Goal: Task Accomplishment & Management: Use online tool/utility

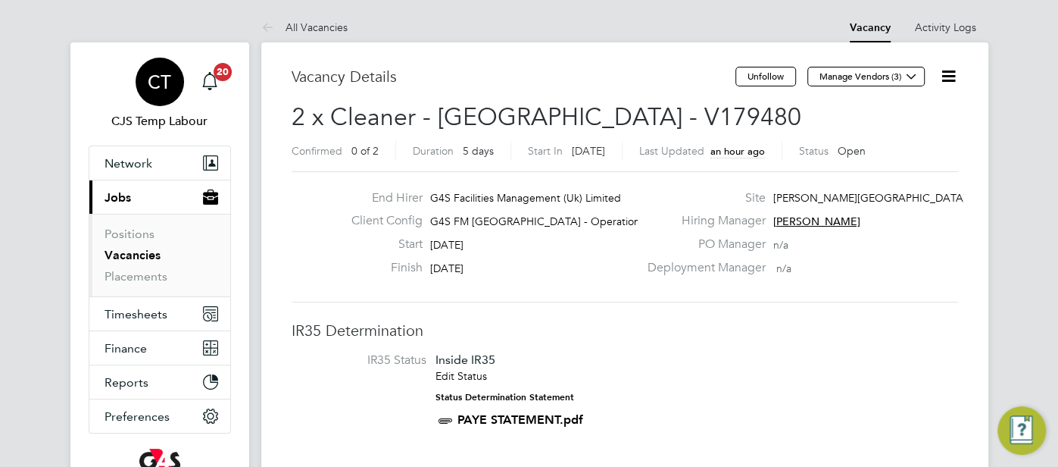
click at [148, 58] on app-avatar "CT" at bounding box center [160, 82] width 48 height 48
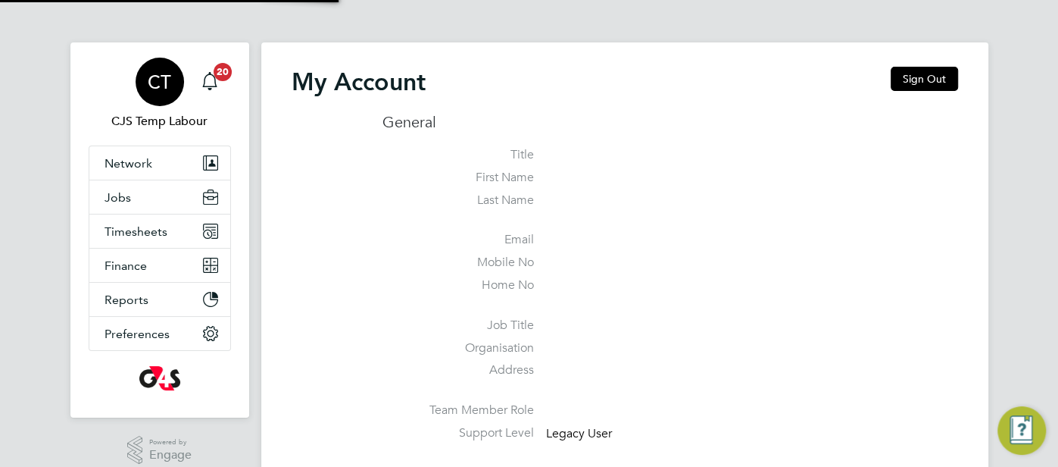
type input "cjs.templabour@uk.g4s.com"
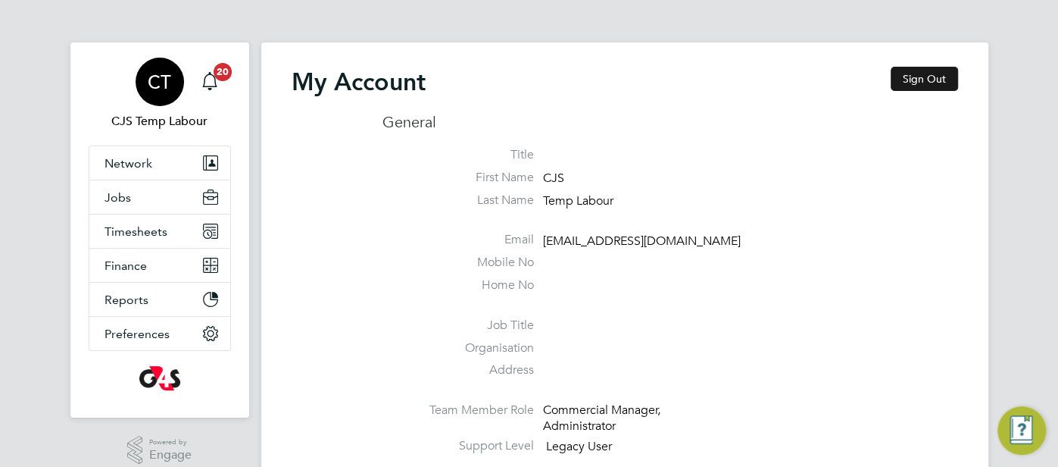
click at [945, 73] on button "Sign Out" at bounding box center [924, 79] width 67 height 24
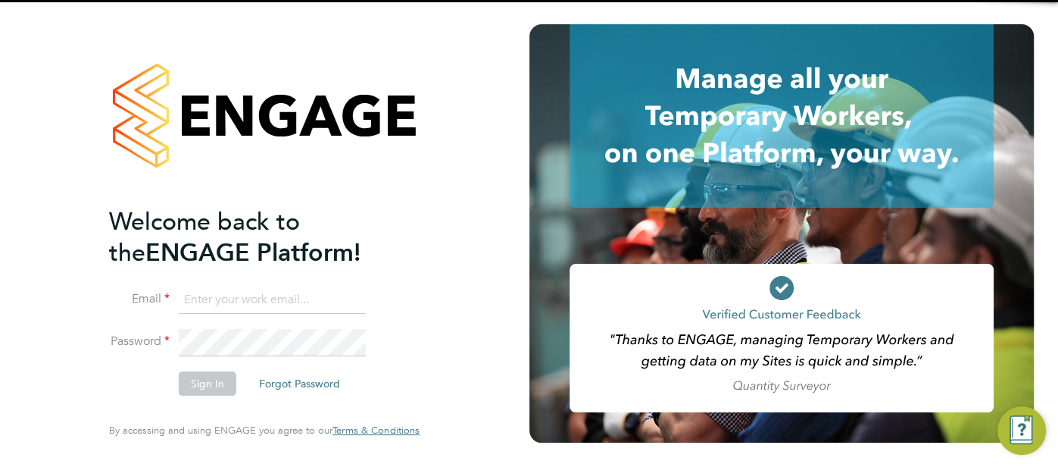
type input "cjs.templabour@uk.g4s.com"
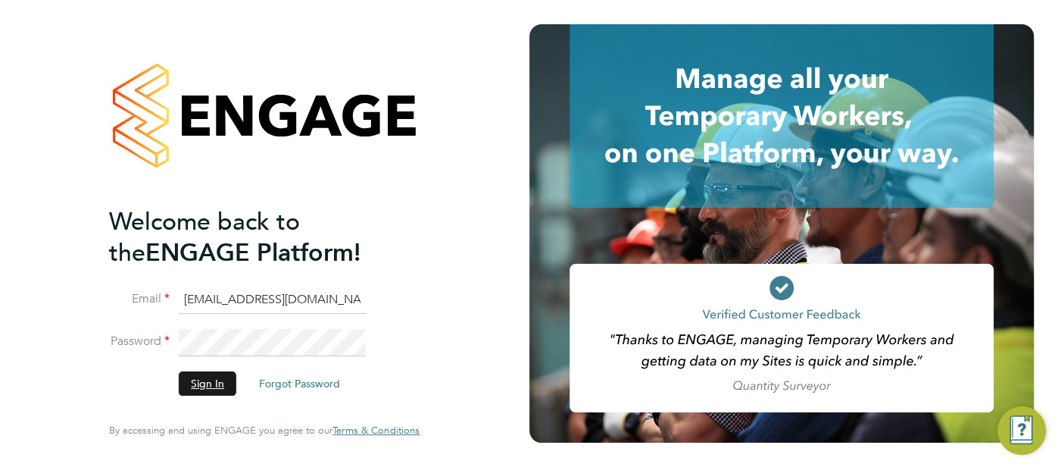
click at [211, 388] on button "Sign In" at bounding box center [208, 383] width 58 height 24
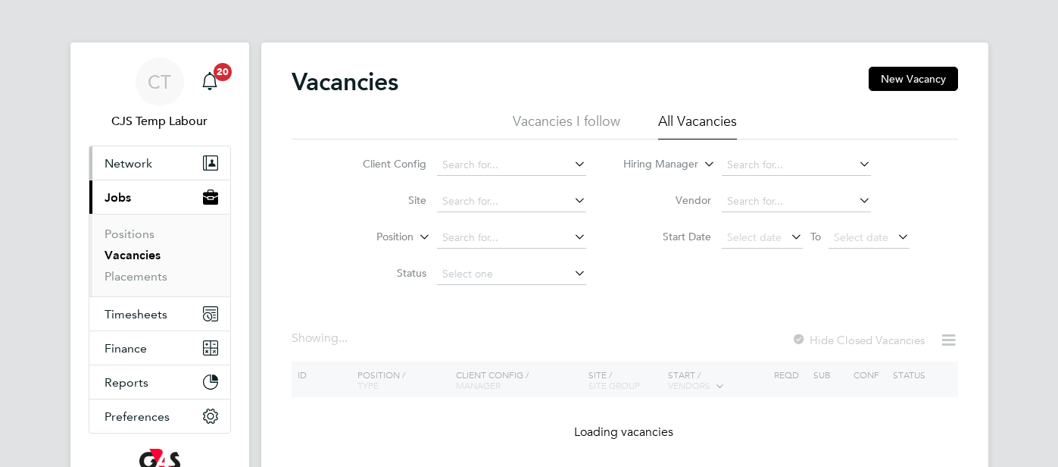
click at [133, 161] on span "Network" at bounding box center [129, 163] width 48 height 14
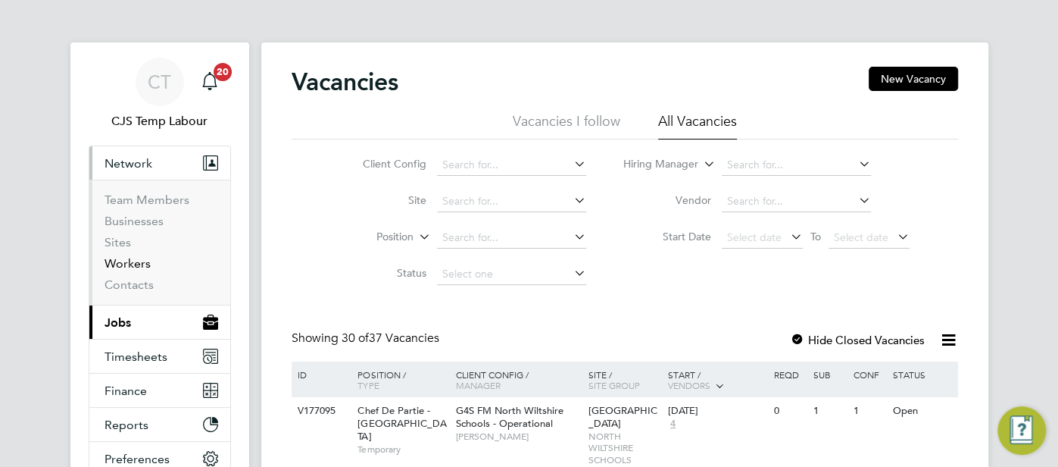
click at [142, 261] on link "Workers" at bounding box center [128, 263] width 46 height 14
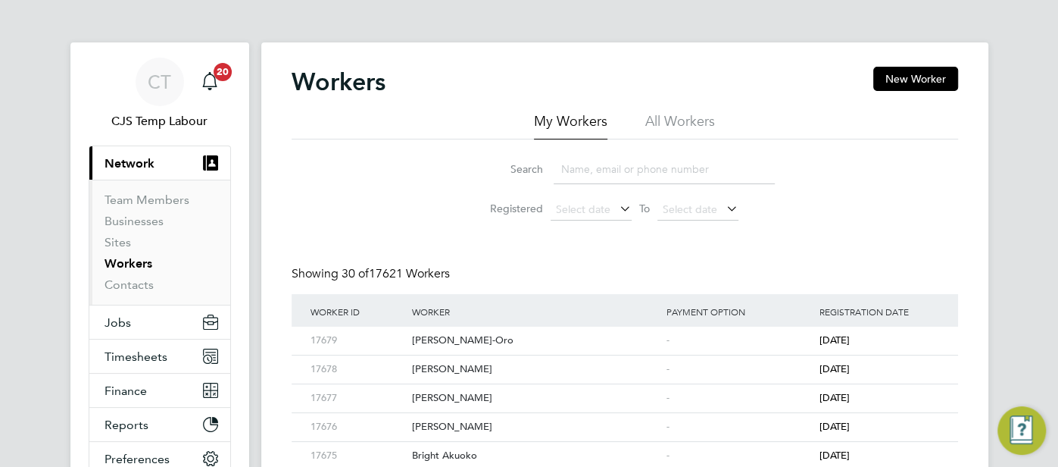
click at [702, 120] on li "All Workers" at bounding box center [680, 125] width 70 height 27
click at [621, 170] on input at bounding box center [664, 170] width 221 height 30
paste input "Amos Oladehinde"
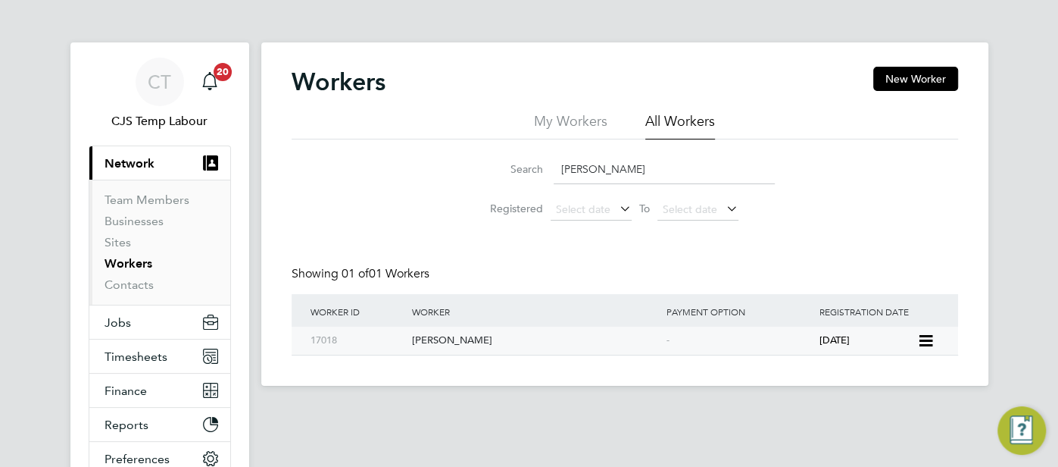
click at [771, 349] on div "-" at bounding box center [739, 341] width 153 height 28
drag, startPoint x: 665, startPoint y: 160, endPoint x: 560, endPoint y: 163, distance: 105.4
click at [559, 163] on input "Amos Oladehinde" at bounding box center [664, 170] width 221 height 30
paste input "Bright Akuoko"
type input "Bright Akuoko"
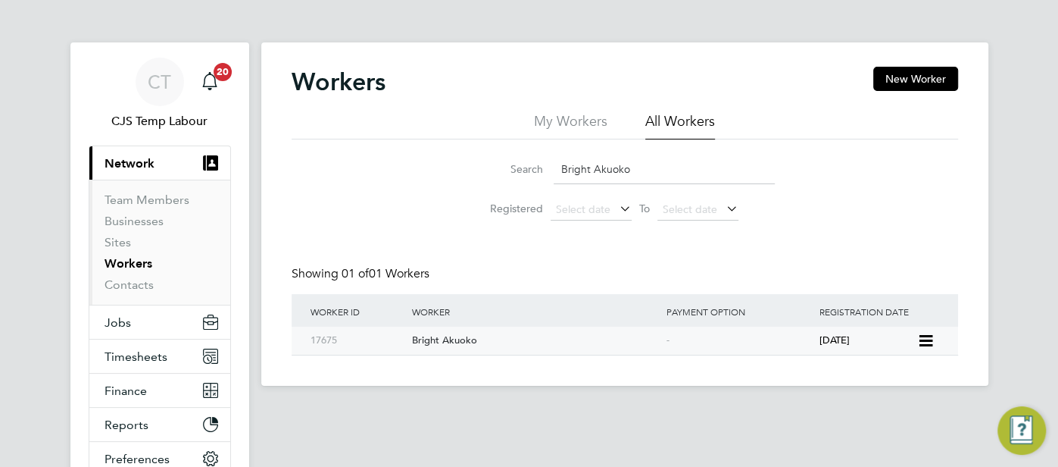
click at [711, 341] on div "-" at bounding box center [739, 341] width 153 height 28
click at [127, 320] on span "Jobs" at bounding box center [118, 322] width 27 height 14
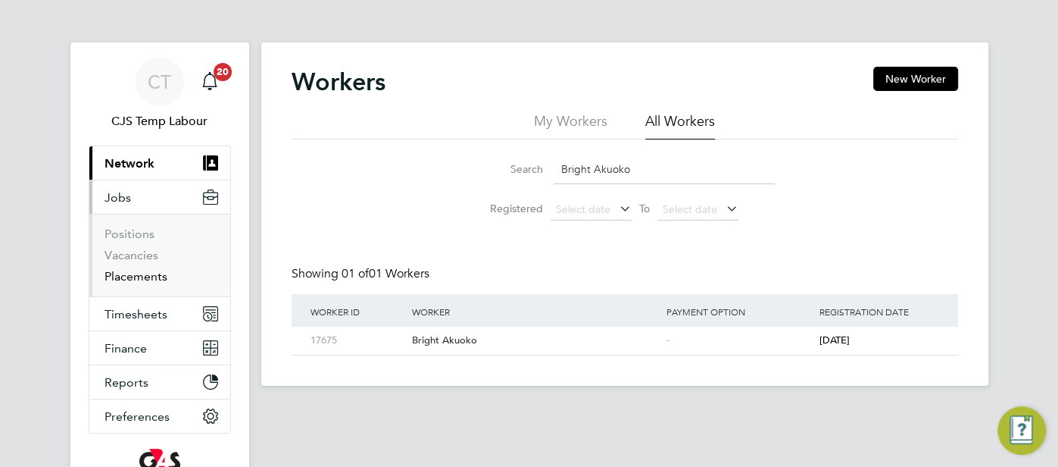
click at [159, 277] on link "Placements" at bounding box center [136, 276] width 63 height 14
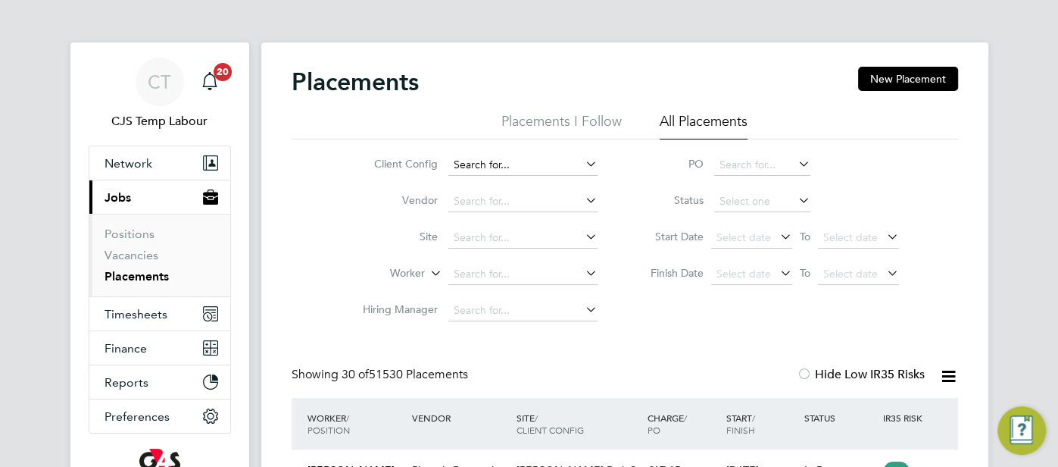
click at [499, 167] on input at bounding box center [523, 165] width 149 height 21
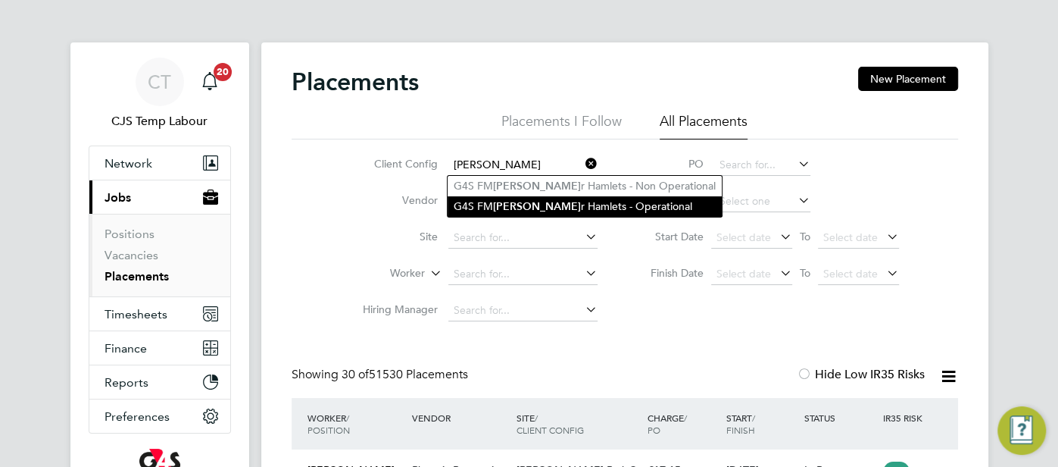
click at [544, 208] on li "G4S FM Towe r Hamlets - Operational" at bounding box center [585, 206] width 274 height 20
type input "G4S FM [GEOGRAPHIC_DATA] - Operational"
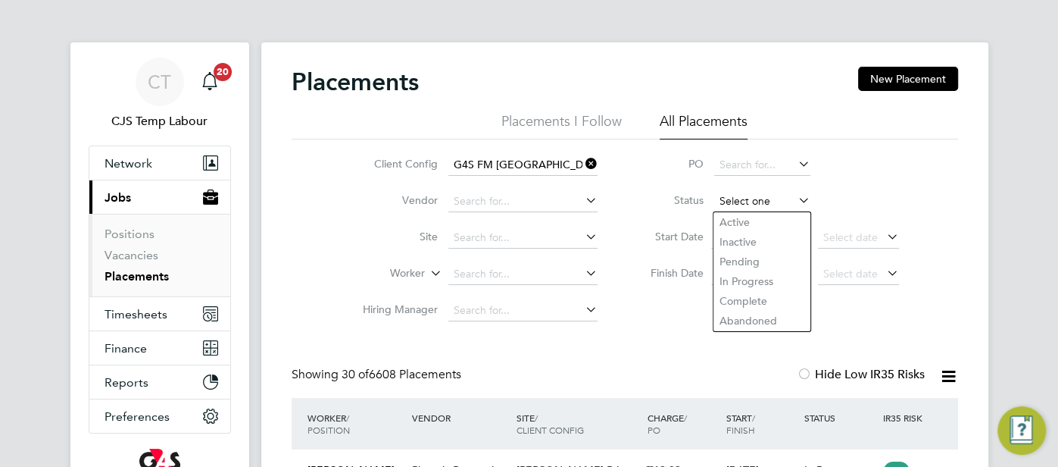
click at [764, 203] on input at bounding box center [762, 201] width 96 height 21
click at [761, 225] on li "Active" at bounding box center [762, 222] width 97 height 20
type input "Active"
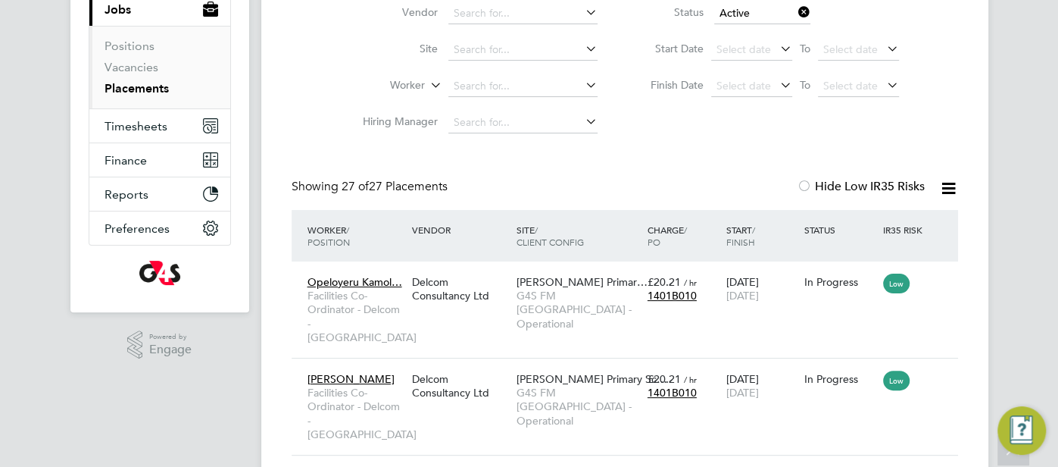
click at [947, 192] on icon at bounding box center [948, 188] width 19 height 19
click at [927, 222] on li "Download Placements Report" at bounding box center [874, 224] width 161 height 21
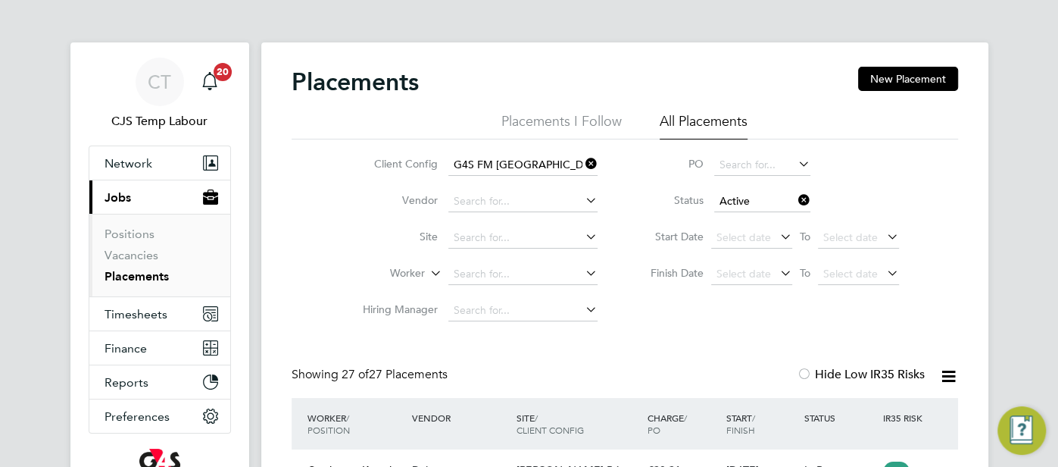
click at [795, 202] on icon at bounding box center [795, 199] width 0 height 21
click at [752, 205] on input at bounding box center [762, 201] width 96 height 21
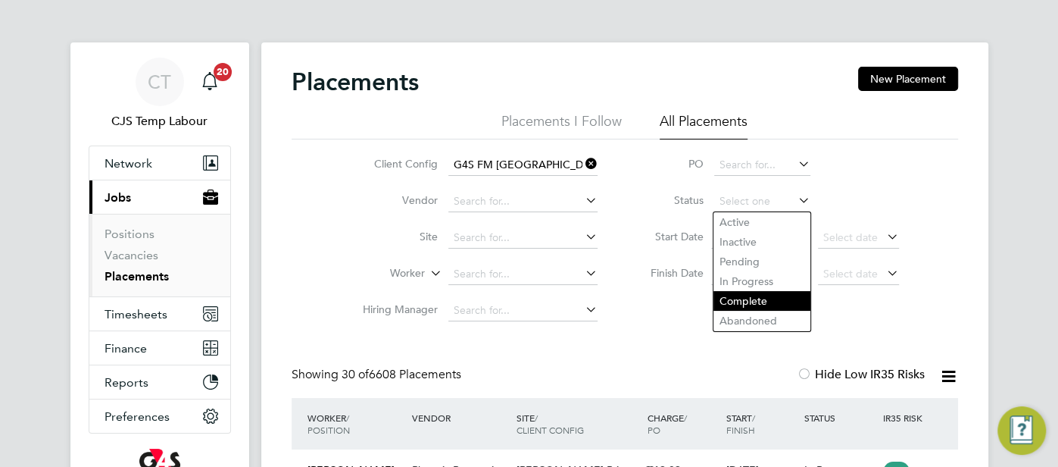
click at [756, 297] on li "Complete" at bounding box center [762, 301] width 97 height 20
type input "Complete"
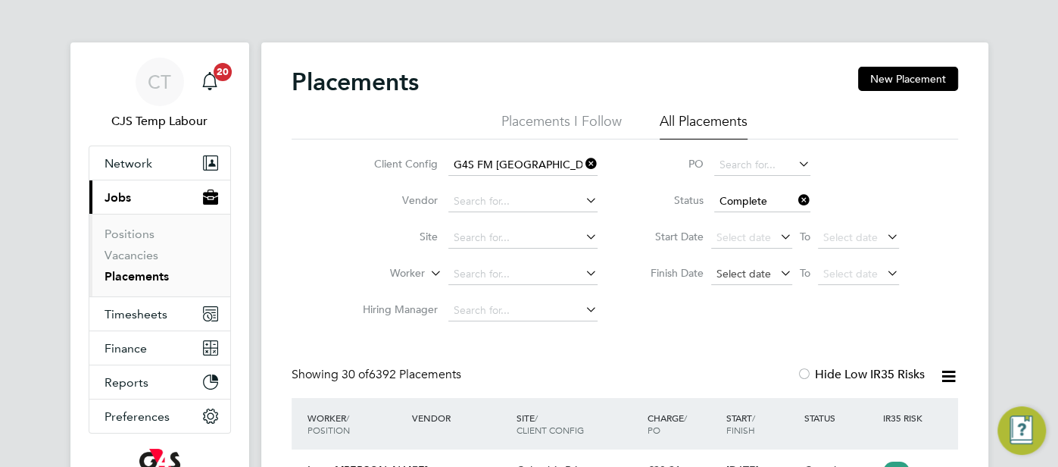
click at [737, 270] on span "Select date" at bounding box center [744, 274] width 55 height 14
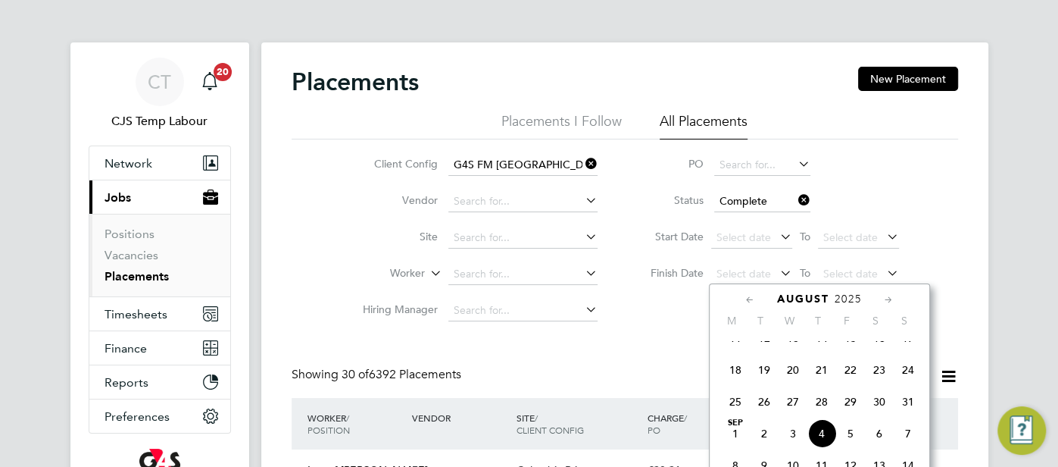
click at [908, 346] on span "17" at bounding box center [908, 337] width 29 height 29
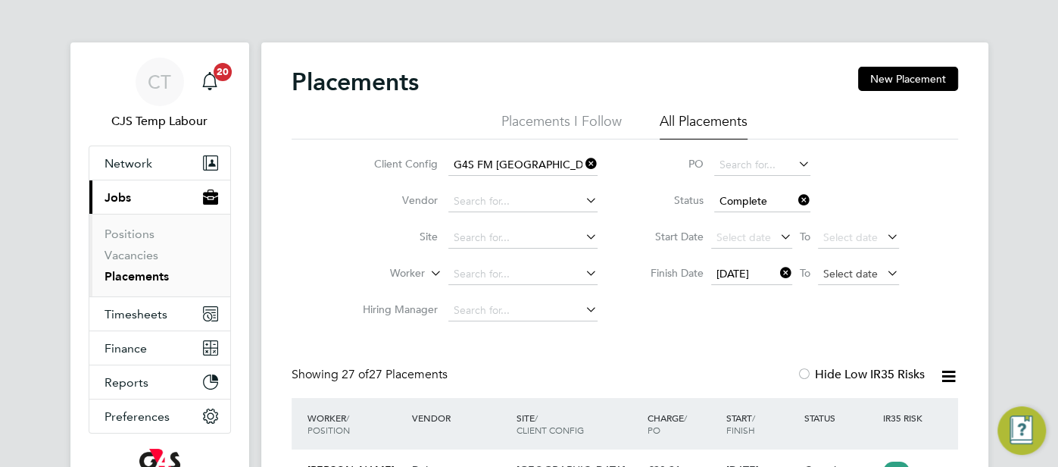
click at [853, 277] on span "Select date" at bounding box center [851, 274] width 55 height 14
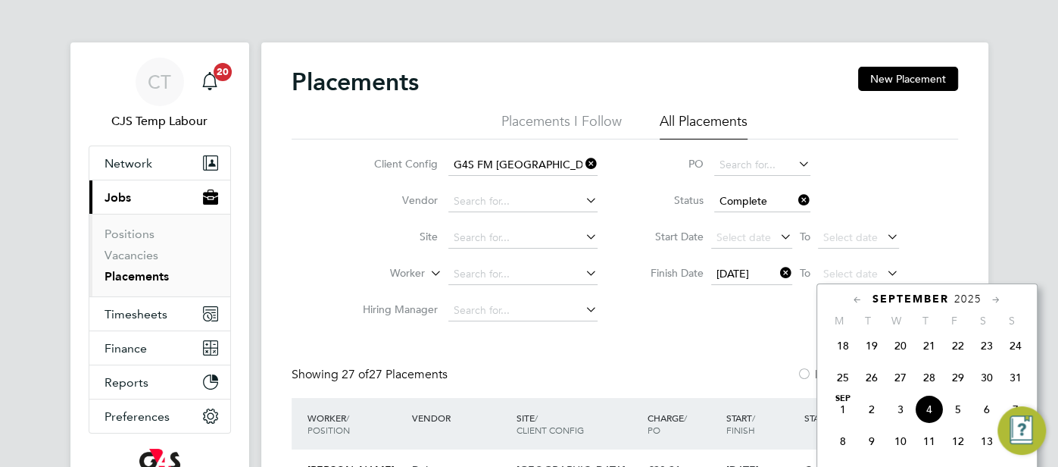
click at [1017, 358] on span "24" at bounding box center [1016, 345] width 29 height 29
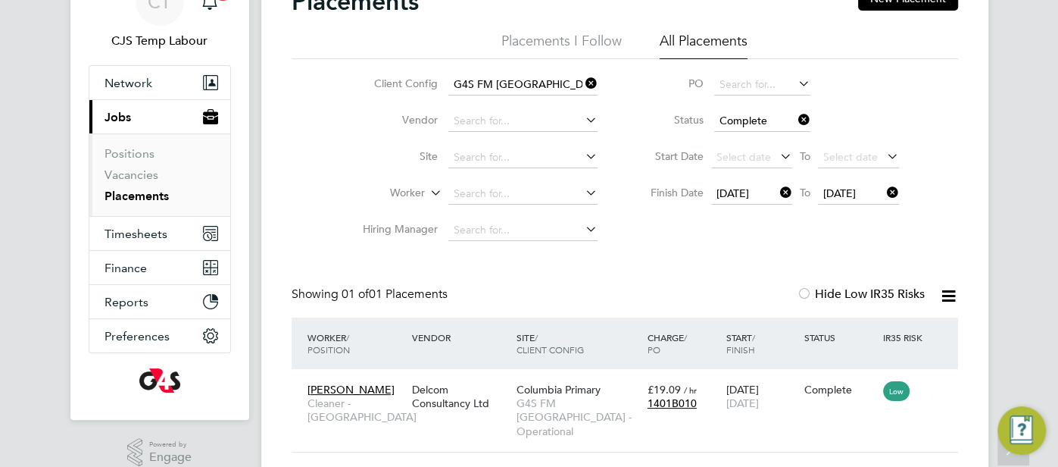
click at [951, 300] on icon at bounding box center [948, 295] width 19 height 19
click at [885, 325] on li "Download Placements Report" at bounding box center [874, 331] width 161 height 21
click at [152, 178] on link "Vacancies" at bounding box center [132, 174] width 54 height 14
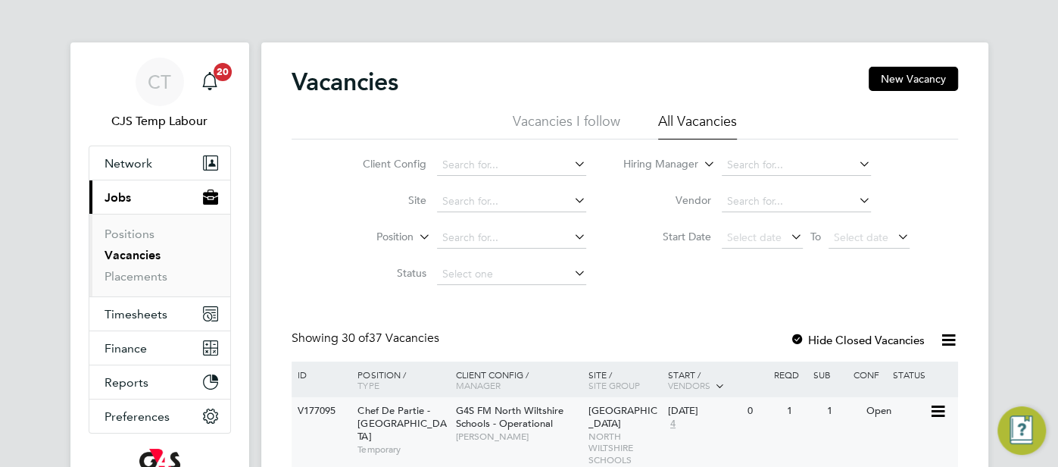
drag, startPoint x: 674, startPoint y: 426, endPoint x: 683, endPoint y: 423, distance: 10.3
click at [677, 426] on span "4" at bounding box center [673, 423] width 10 height 13
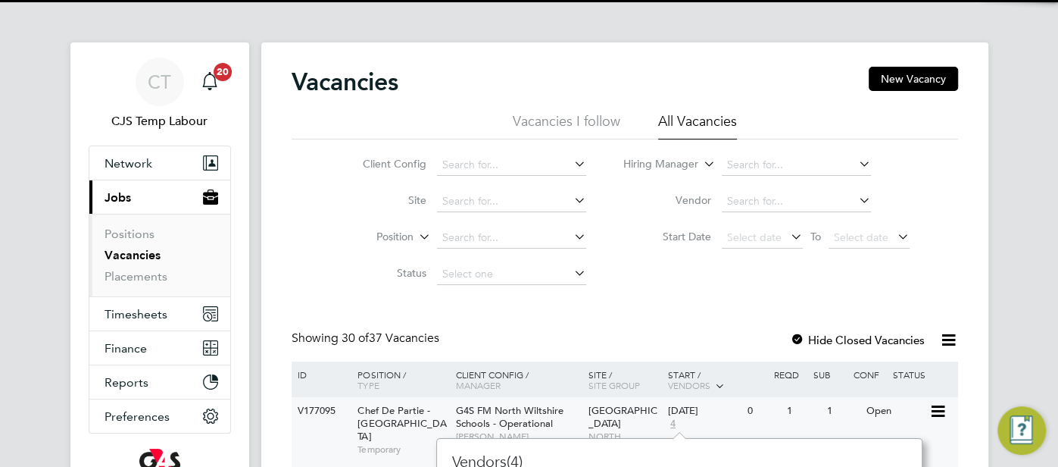
scroll to position [311, 473]
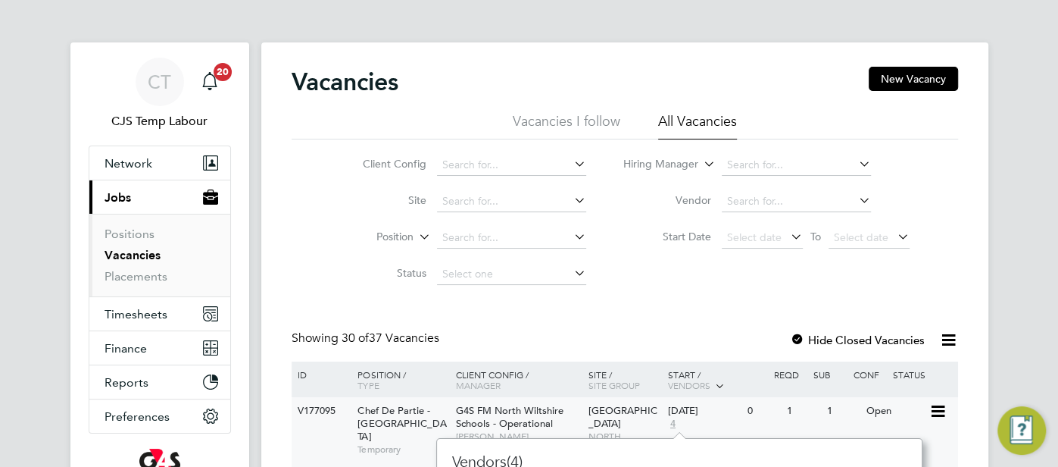
click at [646, 402] on div "Abbeyfield School NORTH WILTSHIRE SCHOOLS" at bounding box center [625, 435] width 80 height 77
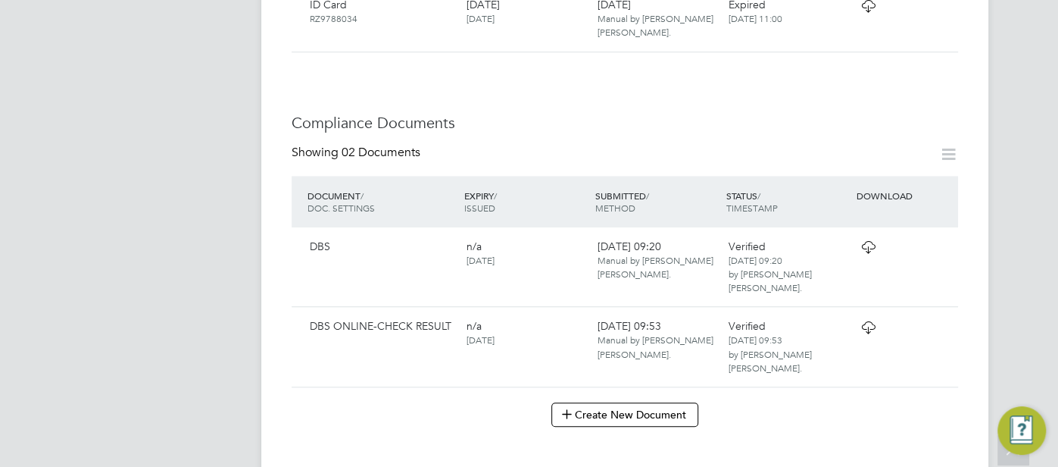
scroll to position [775, 0]
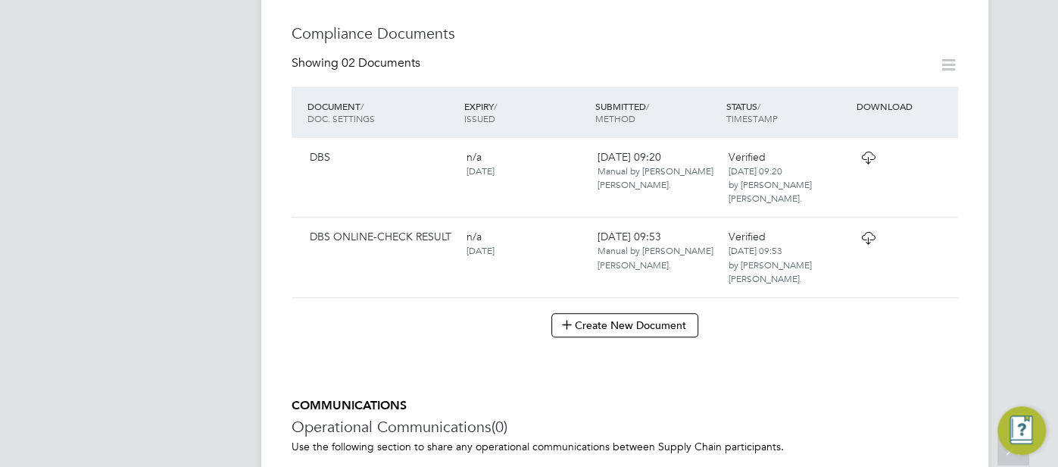
click at [866, 161] on icon at bounding box center [868, 158] width 19 height 12
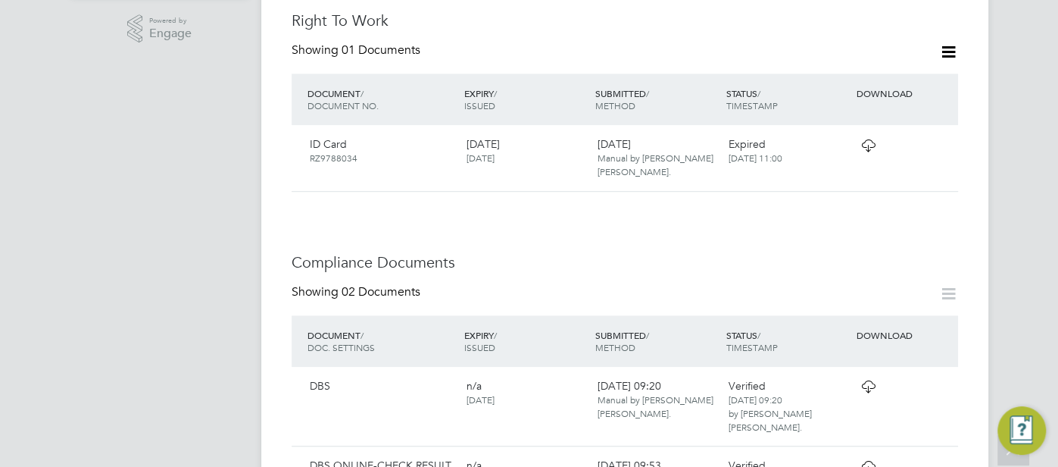
scroll to position [0, 0]
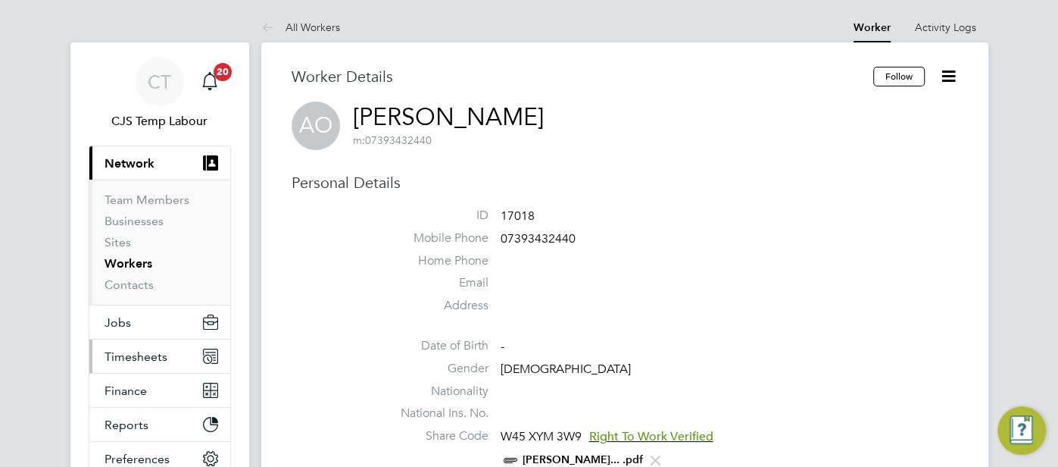
click at [138, 355] on span "Timesheets" at bounding box center [136, 356] width 63 height 14
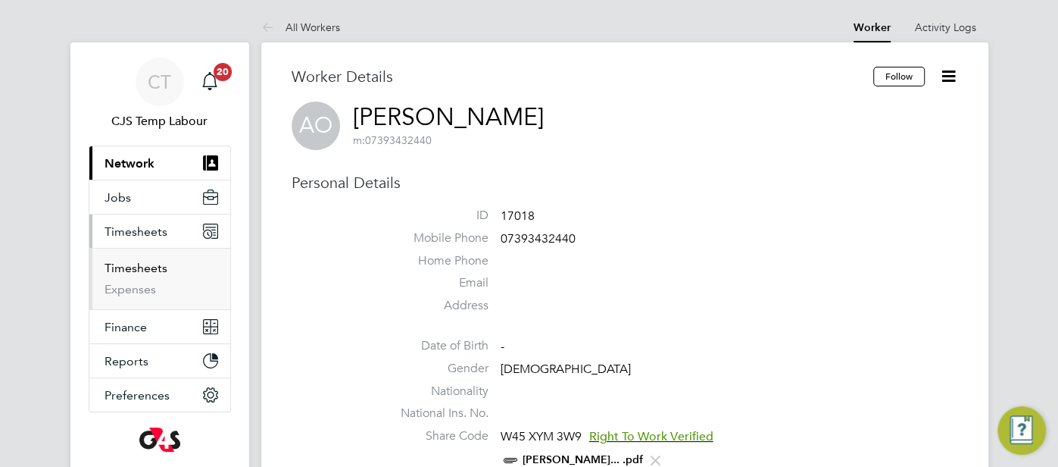
click at [144, 267] on link "Timesheets" at bounding box center [136, 268] width 63 height 14
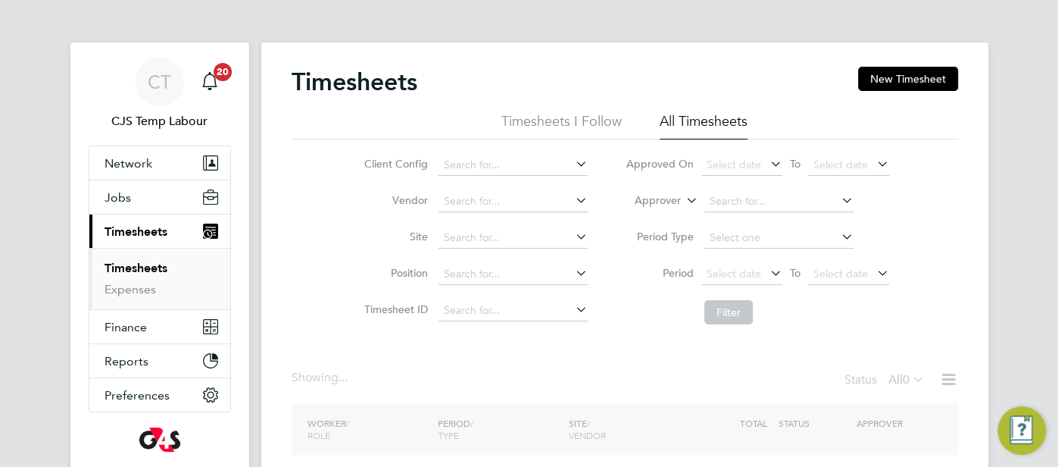
click at [683, 201] on icon at bounding box center [683, 196] width 0 height 14
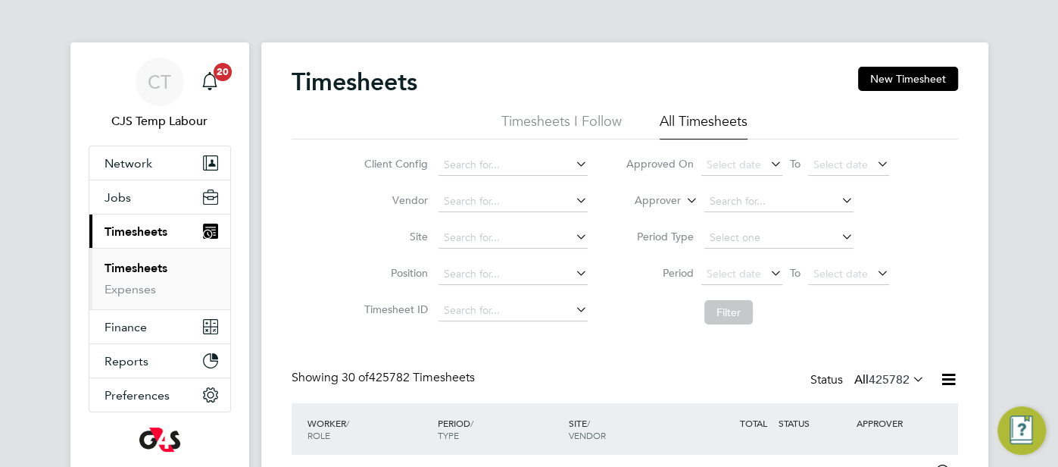
click at [683, 202] on icon at bounding box center [683, 196] width 0 height 14
click at [670, 217] on li "Worker" at bounding box center [645, 218] width 74 height 20
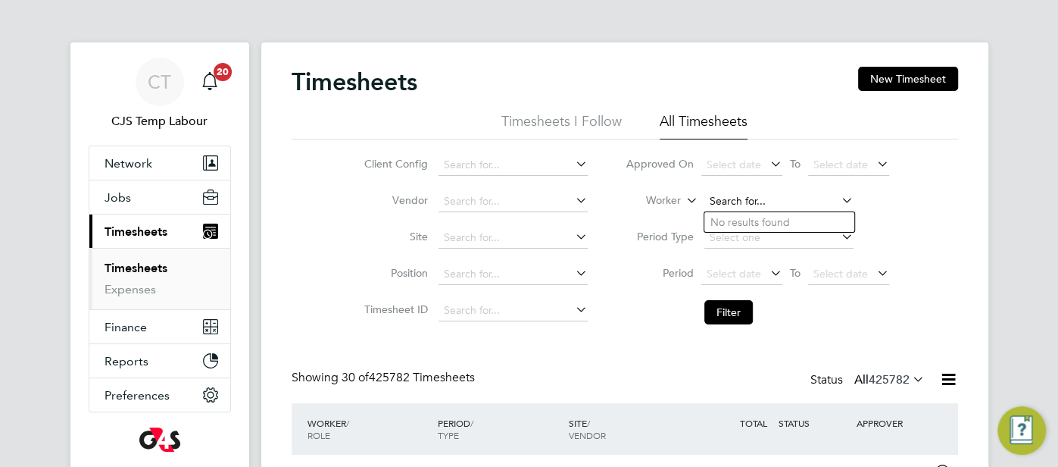
click at [716, 203] on input at bounding box center [779, 201] width 149 height 21
paste input "Bright Akuoko"
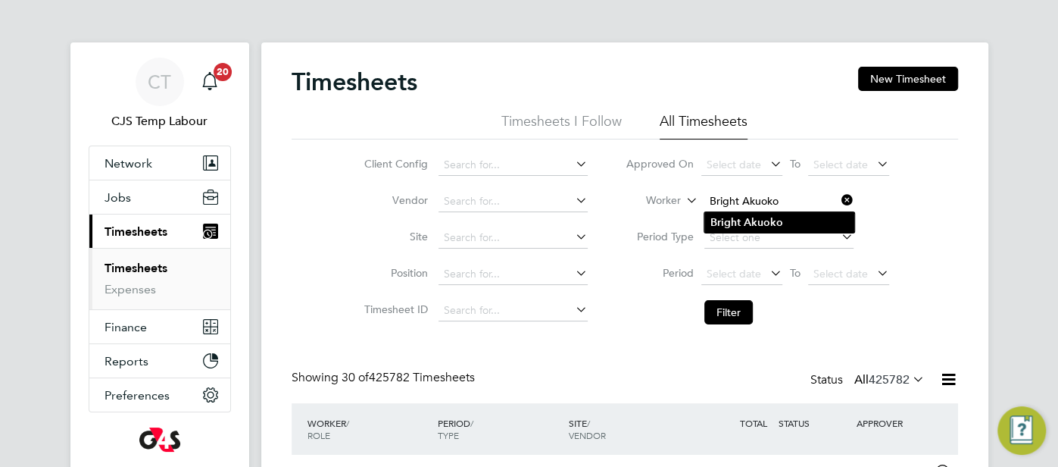
type input "Bright Akuoko"
click at [741, 224] on li "Bright Akuoko" at bounding box center [780, 222] width 150 height 20
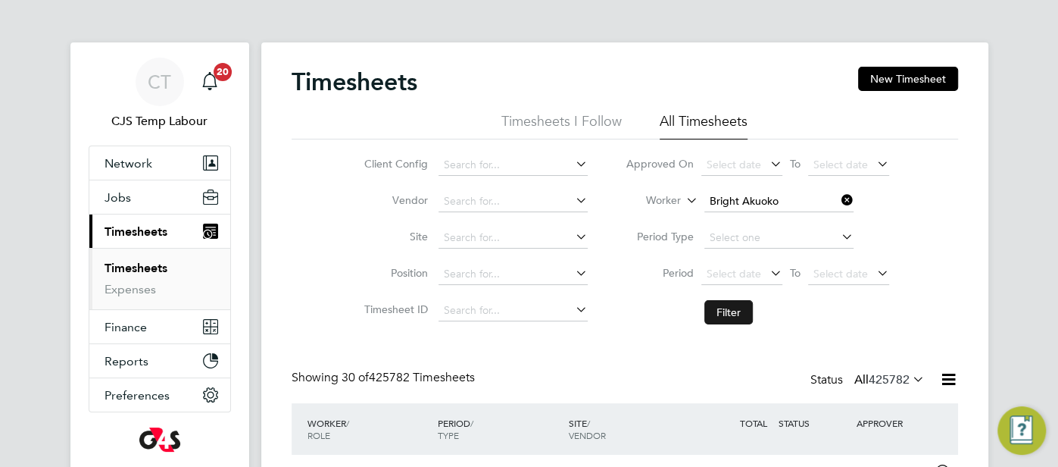
click at [736, 314] on button "Filter" at bounding box center [729, 312] width 48 height 24
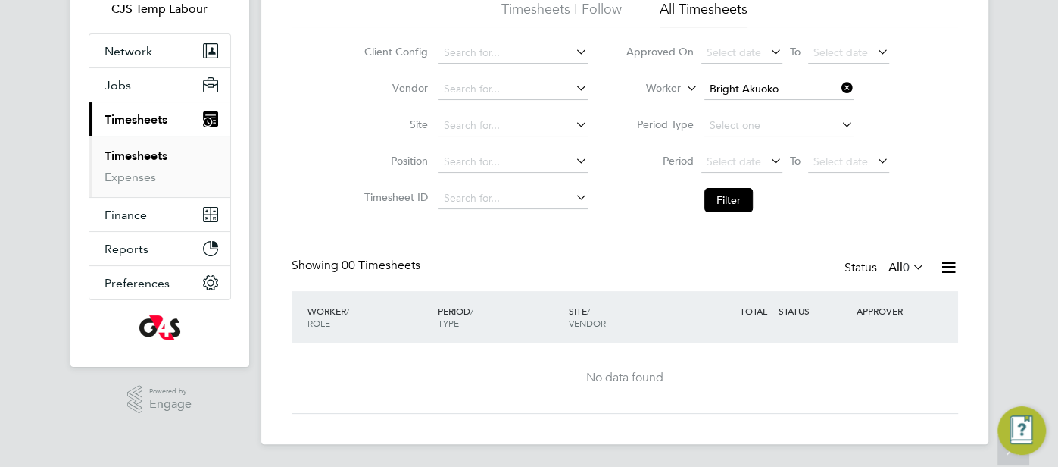
click at [910, 270] on icon at bounding box center [910, 266] width 0 height 21
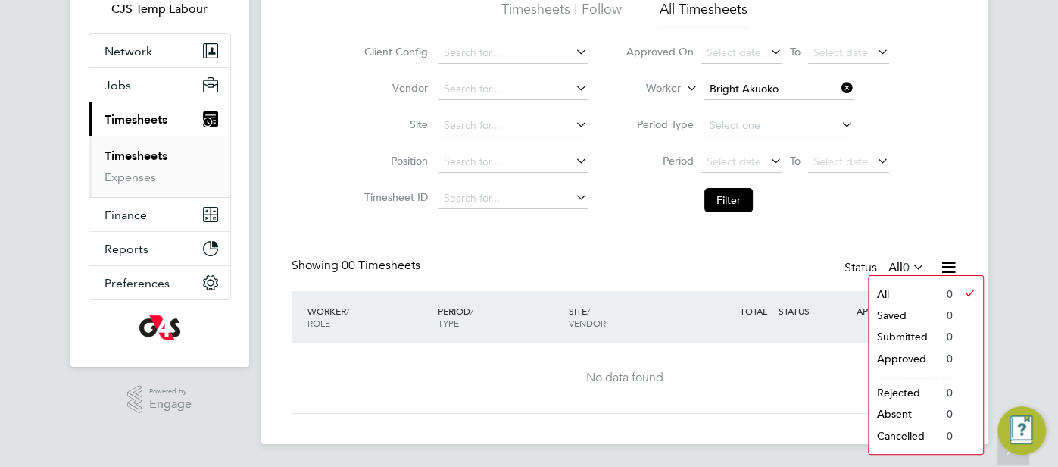
click at [808, 271] on div "Showing 00 Timesheets Status All 0" at bounding box center [625, 274] width 667 height 33
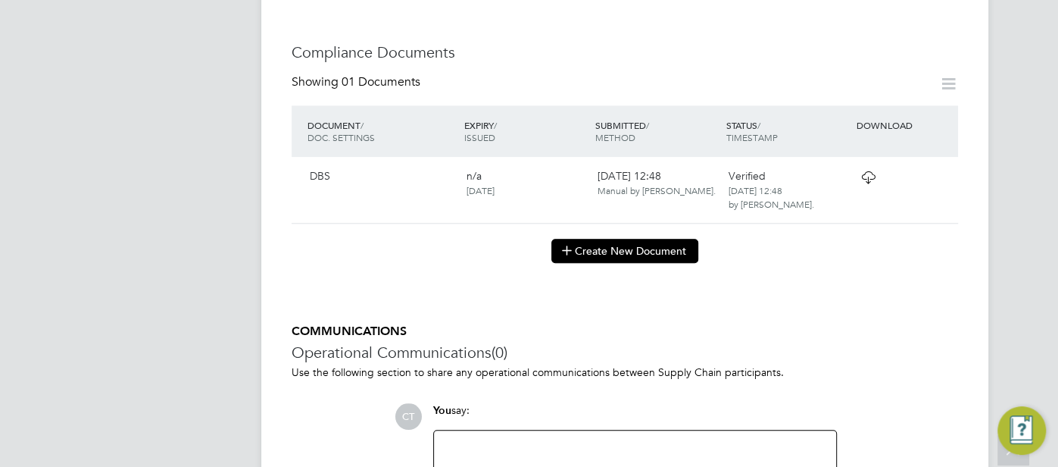
scroll to position [802, 0]
click at [863, 176] on icon at bounding box center [868, 176] width 19 height 12
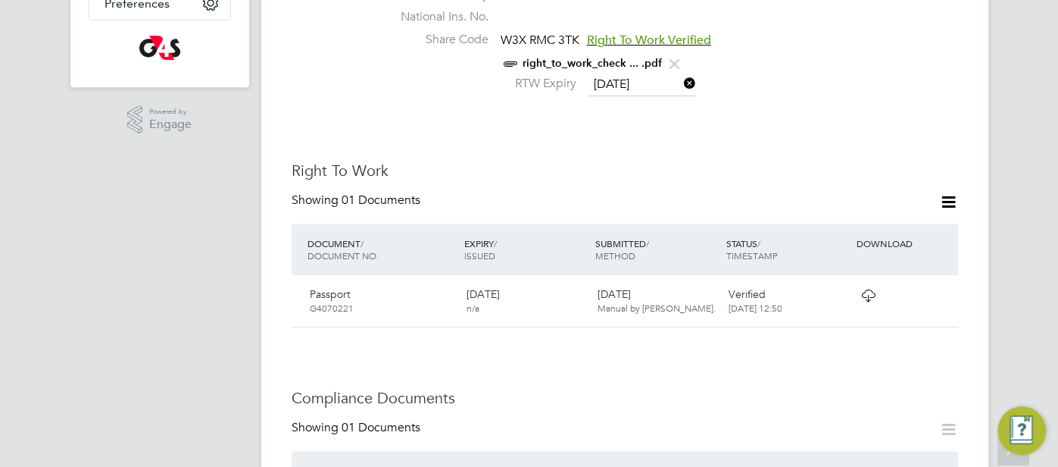
scroll to position [437, 0]
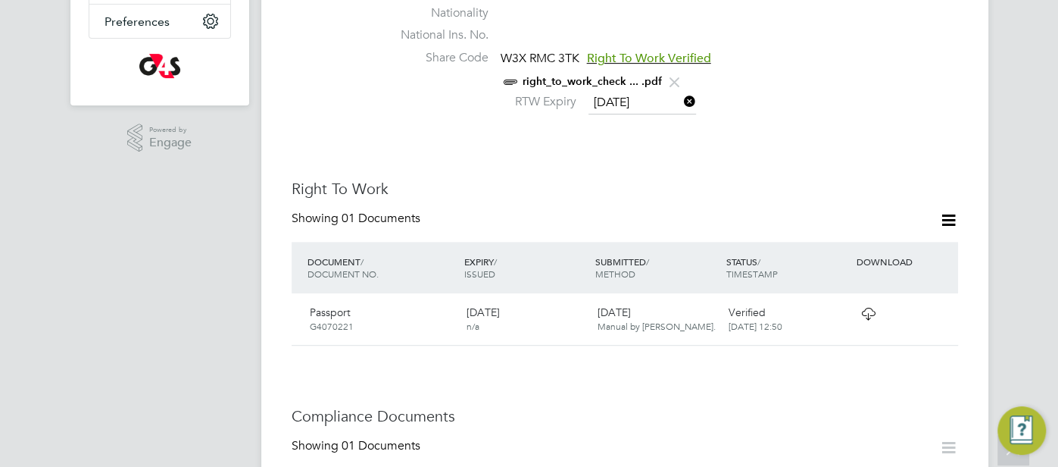
click at [595, 75] on link "right_to_work_check ... .pdf" at bounding box center [592, 81] width 139 height 13
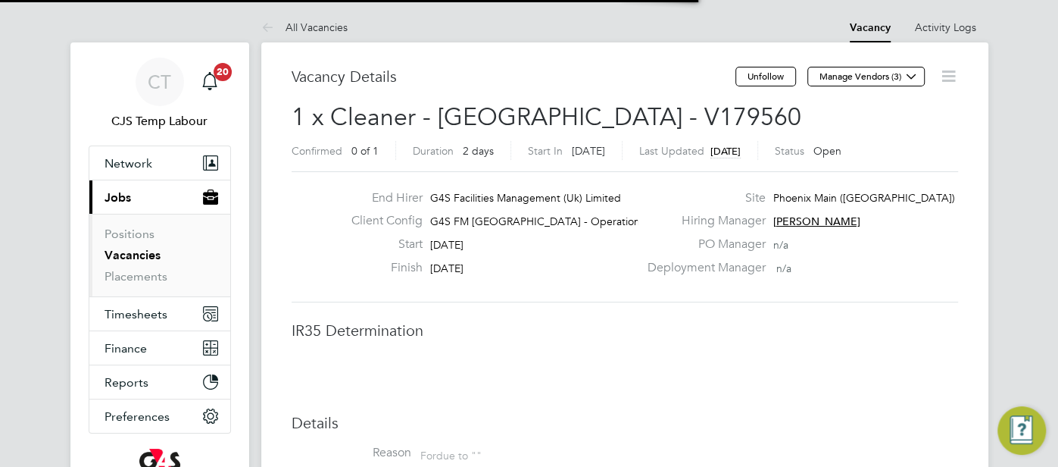
scroll to position [8, 7]
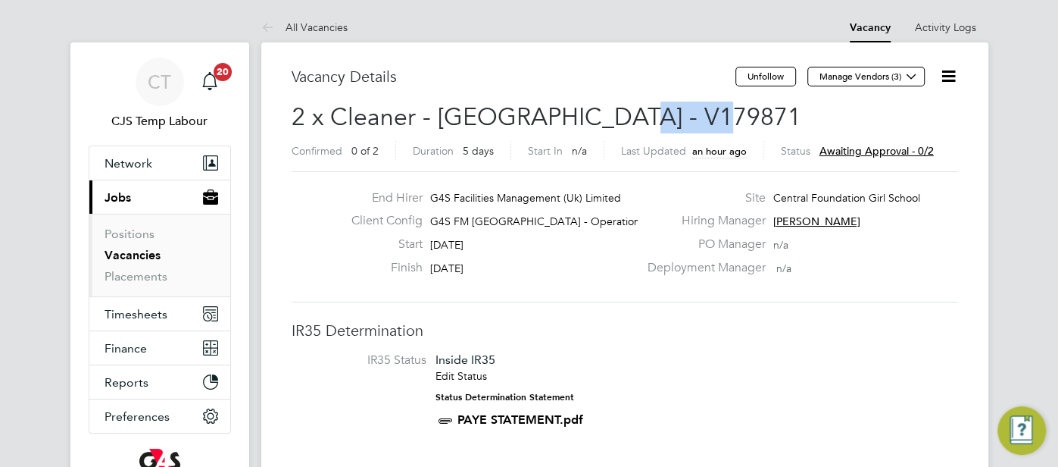
drag, startPoint x: 670, startPoint y: 114, endPoint x: 609, endPoint y: 112, distance: 60.6
click at [609, 112] on span "2 x Cleaner - [GEOGRAPHIC_DATA] - V179871" at bounding box center [547, 117] width 510 height 30
copy span "V179871"
